Goal: Task Accomplishment & Management: Use online tool/utility

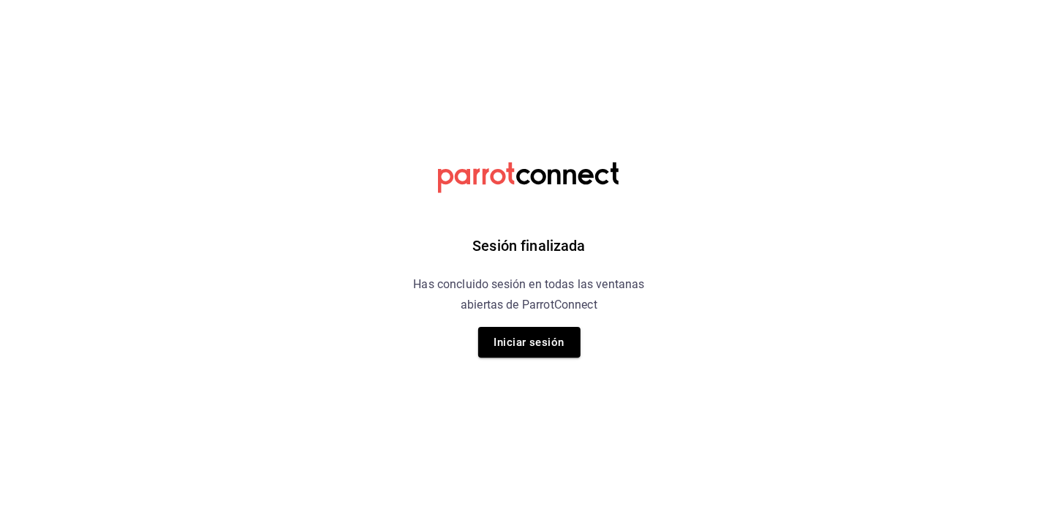
click at [556, 322] on div "Sesión finalizada Has concluido sesión en todas las ventanas abiertas de Parrot…" at bounding box center [528, 260] width 369 height 520
click at [549, 347] on button "Iniciar sesión" at bounding box center [529, 342] width 102 height 31
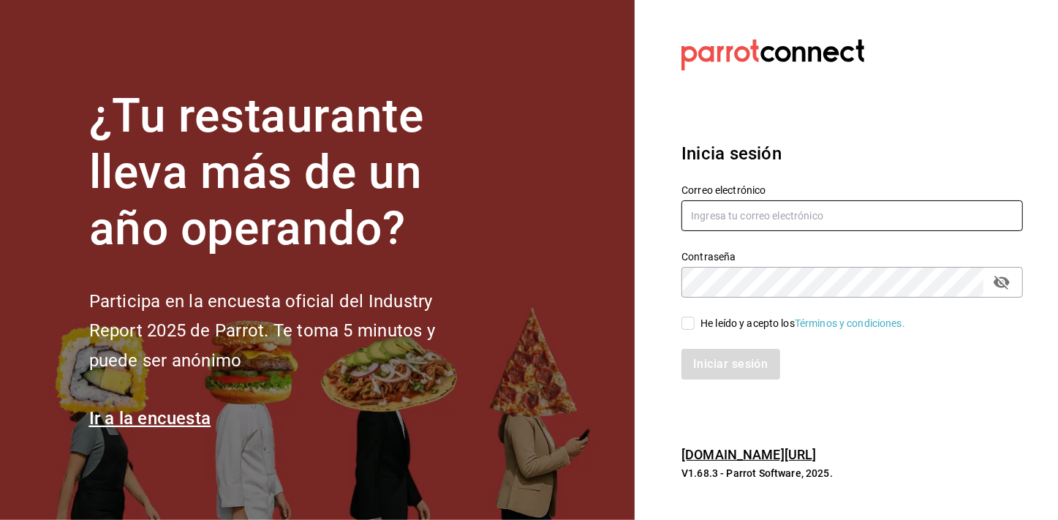
type input "[EMAIL_ADDRESS][DOMAIN_NAME]"
click at [687, 325] on input "He leído y acepto los Términos y condiciones." at bounding box center [687, 323] width 13 height 13
checkbox input "true"
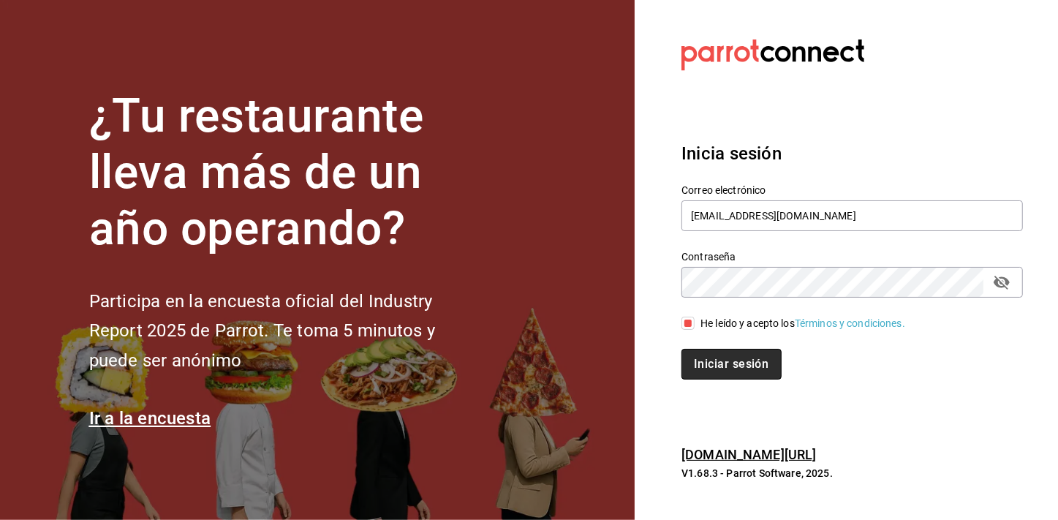
click at [704, 376] on button "Iniciar sesión" at bounding box center [730, 364] width 99 height 31
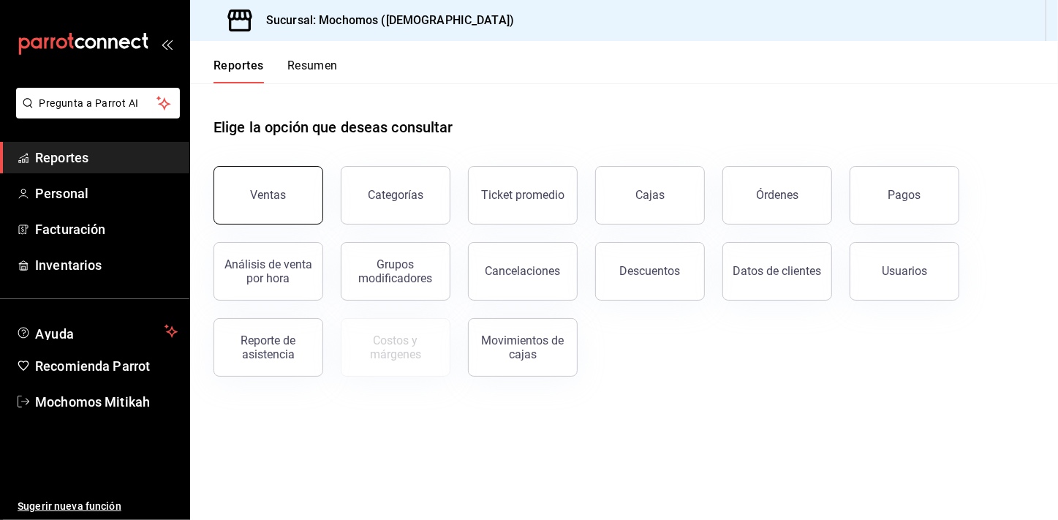
click at [292, 200] on button "Ventas" at bounding box center [268, 195] width 110 height 58
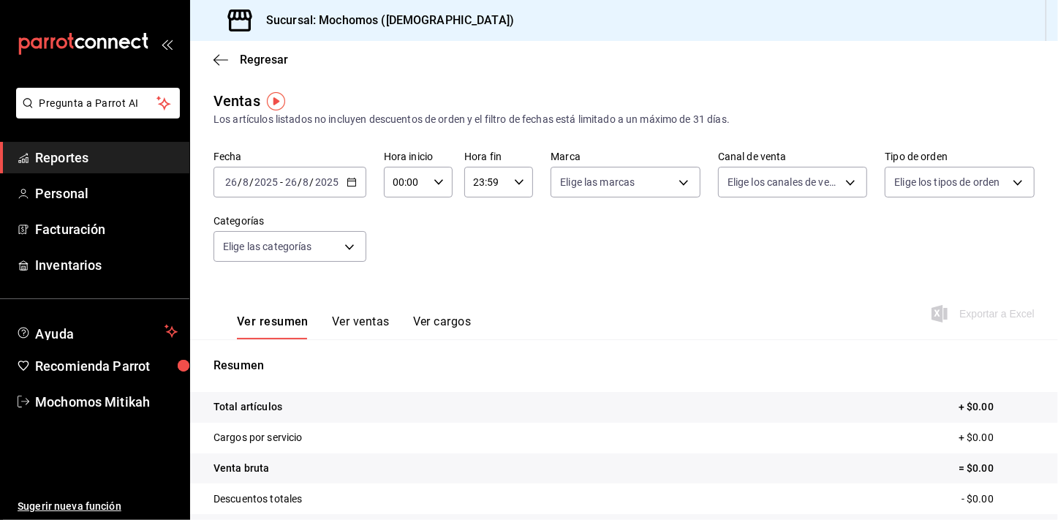
click at [347, 190] on div "2025-08-26 26 / 8 / 2025 - 2025-08-26 26 / 8 / 2025" at bounding box center [289, 182] width 153 height 31
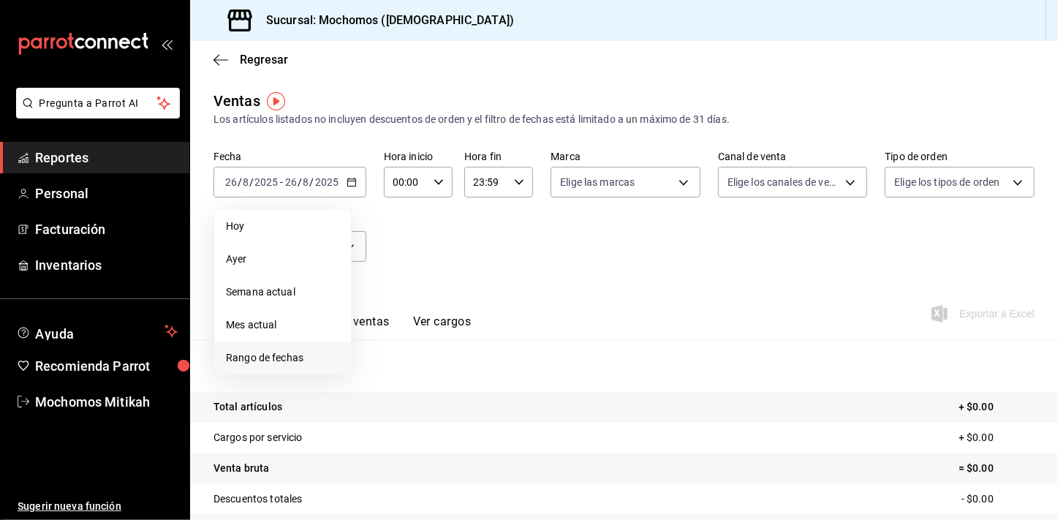
click at [284, 351] on span "Rango de fechas" at bounding box center [282, 357] width 113 height 15
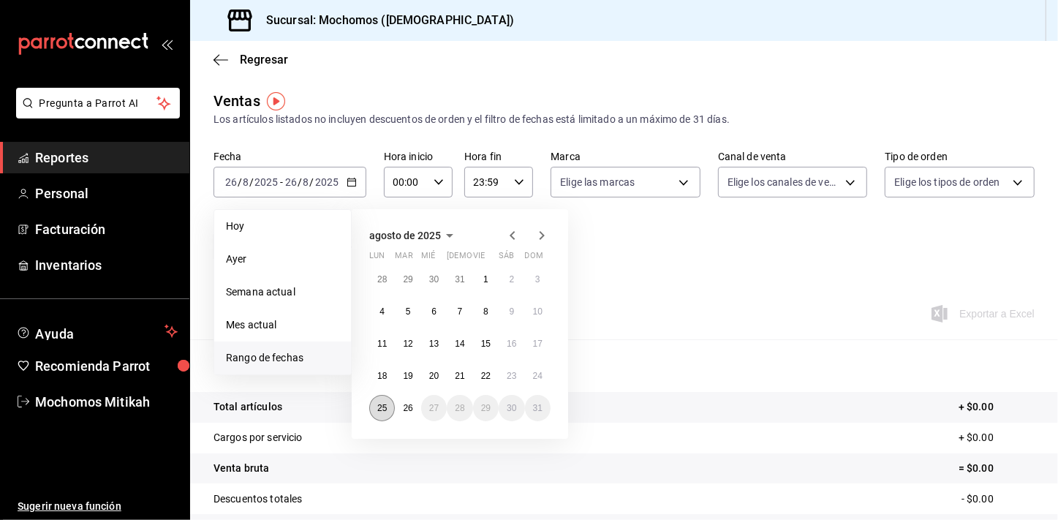
click at [382, 415] on button "25" at bounding box center [382, 408] width 26 height 26
click at [409, 418] on button "26" at bounding box center [408, 408] width 26 height 26
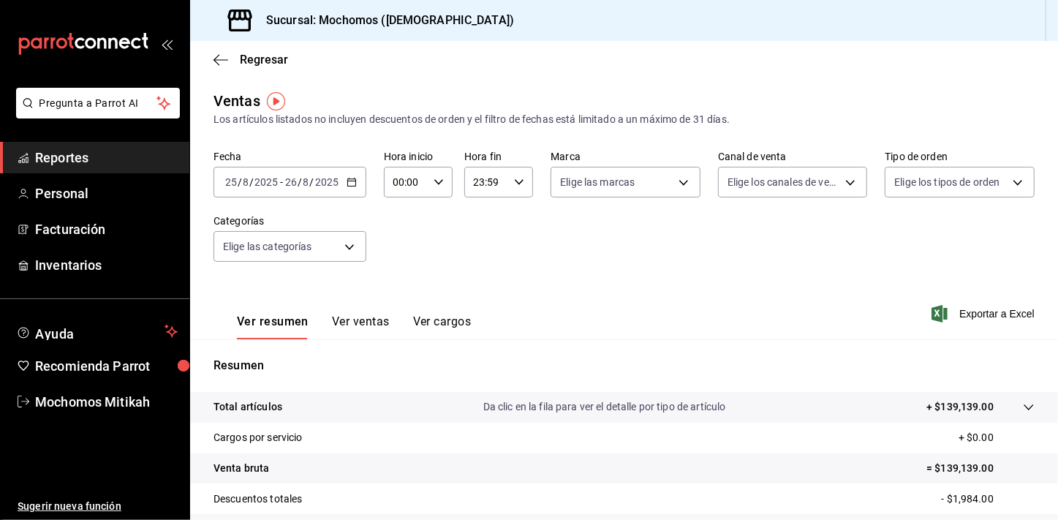
click at [436, 190] on div "00:00 Hora inicio" at bounding box center [418, 182] width 69 height 31
click at [404, 267] on button "01" at bounding box center [399, 254] width 29 height 29
click at [404, 267] on span "05" at bounding box center [399, 263] width 11 height 12
type input "05:00"
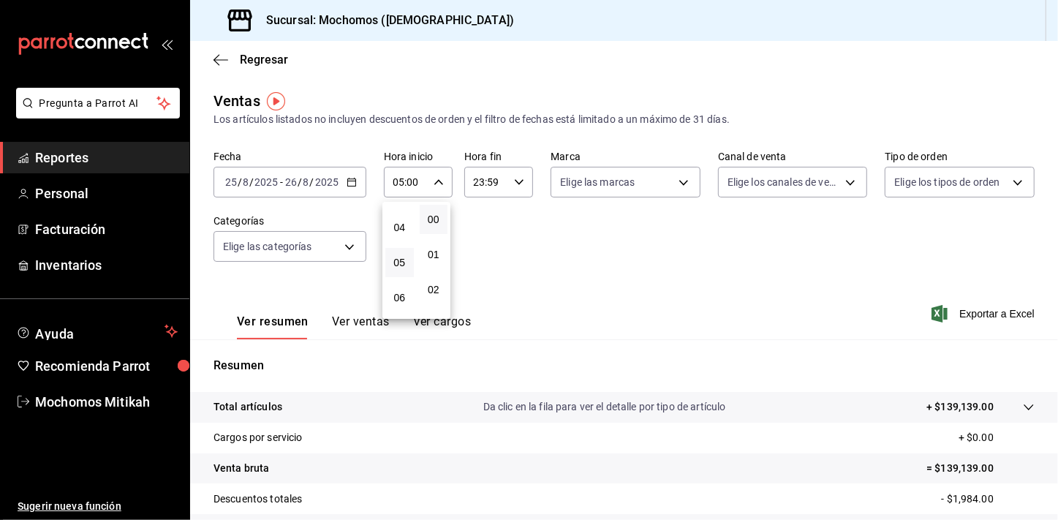
click at [512, 263] on div at bounding box center [529, 260] width 1058 height 520
click at [521, 181] on div "23:59 Hora fin" at bounding box center [498, 182] width 69 height 31
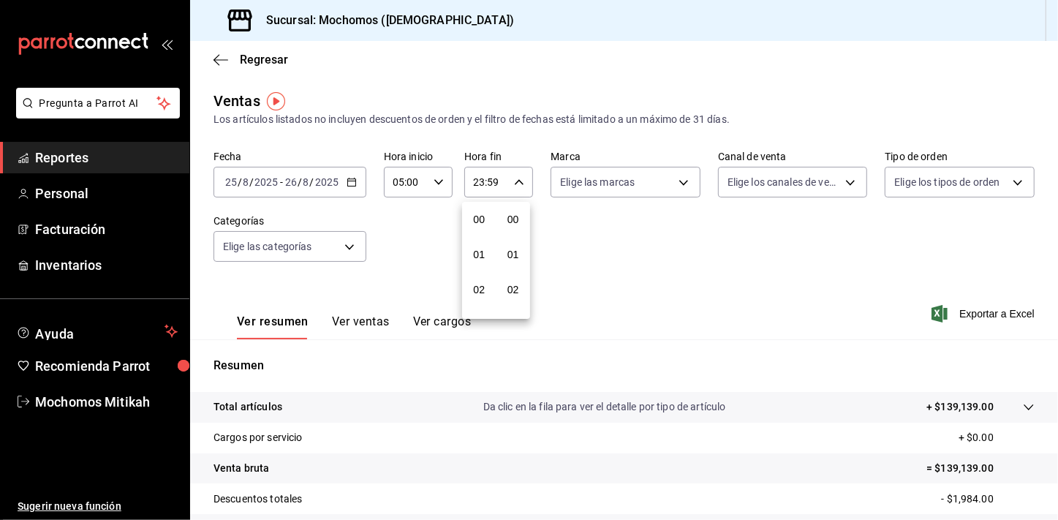
scroll to position [2002, 0]
click at [479, 227] on span "21" at bounding box center [479, 231] width 11 height 12
click at [479, 227] on button "04" at bounding box center [479, 213] width 29 height 29
type input "04:59"
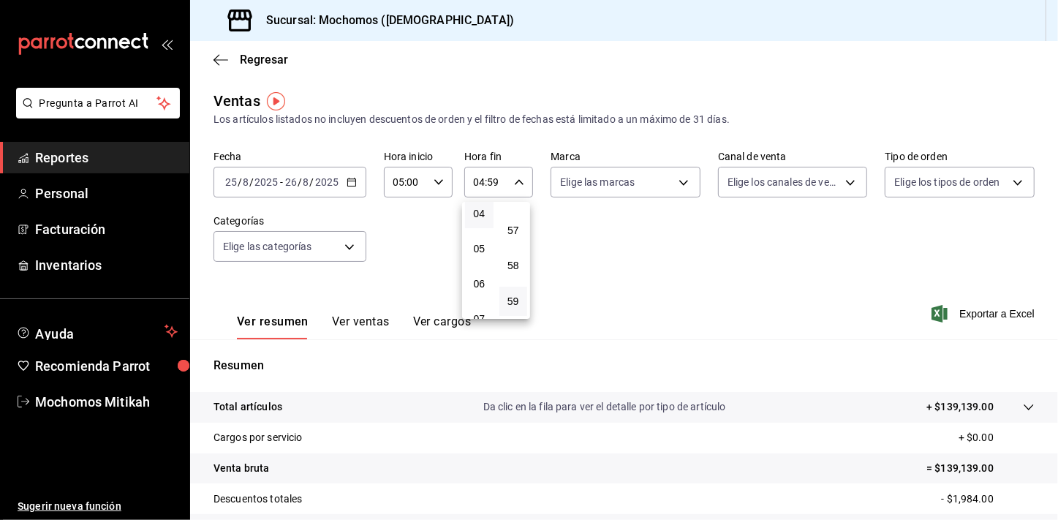
click at [621, 233] on div at bounding box center [529, 260] width 1058 height 520
click at [436, 183] on \(Stroke\) "button" at bounding box center [438, 181] width 9 height 5
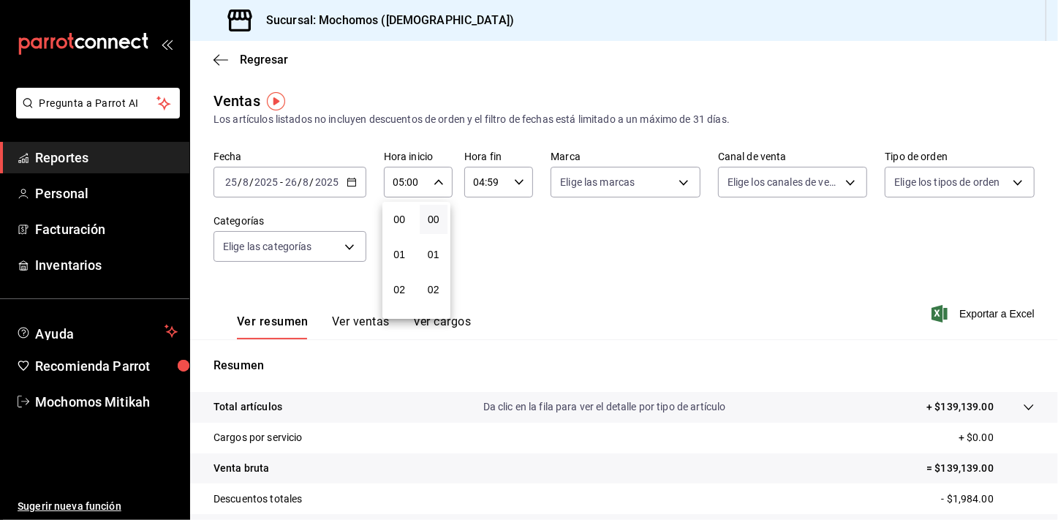
scroll to position [176, 0]
click at [401, 224] on span "05" at bounding box center [399, 219] width 11 height 12
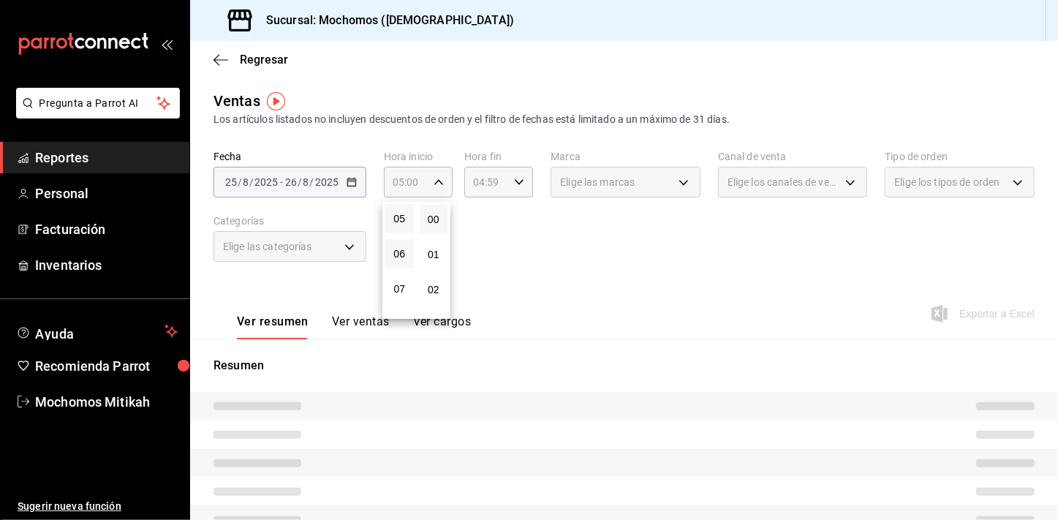
click at [396, 246] on button "06" at bounding box center [399, 253] width 29 height 29
click at [399, 219] on span "05" at bounding box center [399, 219] width 11 height 12
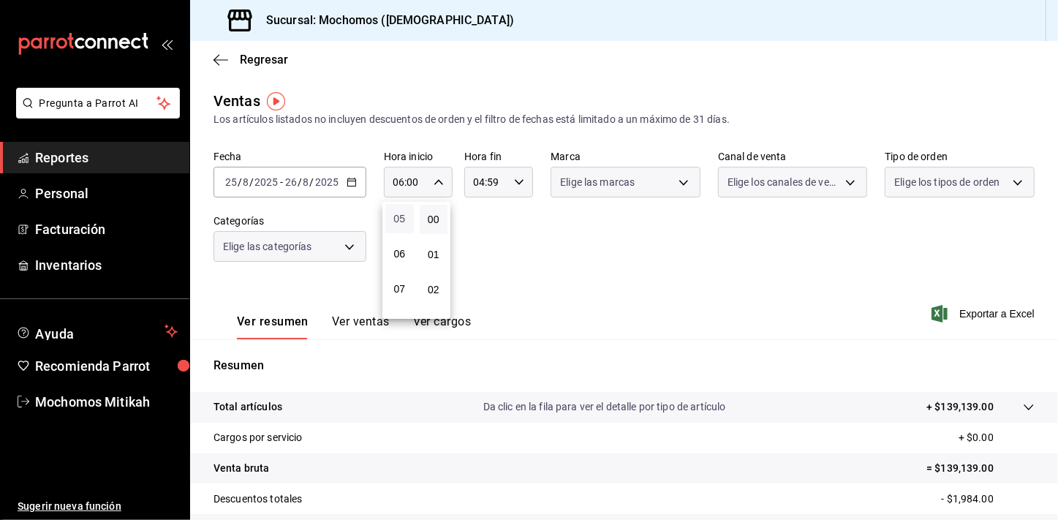
type input "05:00"
click at [553, 280] on div at bounding box center [529, 260] width 1058 height 520
click at [553, 280] on div "Ver resumen Ver ventas Ver cargos Exportar a Excel" at bounding box center [624, 309] width 868 height 60
click at [980, 321] on span "Exportar a Excel" at bounding box center [984, 314] width 100 height 18
